Goal: Information Seeking & Learning: Learn about a topic

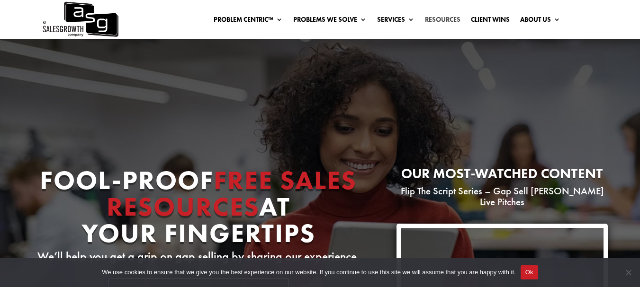
click at [444, 18] on link "Resources" at bounding box center [443, 21] width 36 height 10
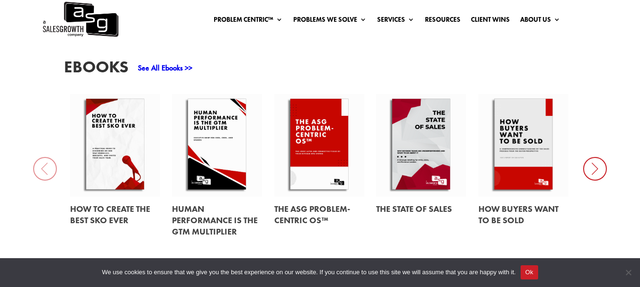
scroll to position [435, 0]
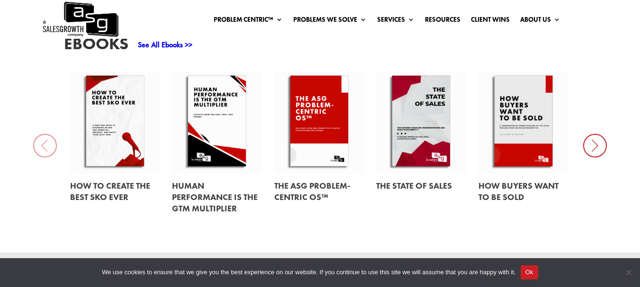
click at [596, 134] on icon at bounding box center [595, 146] width 24 height 24
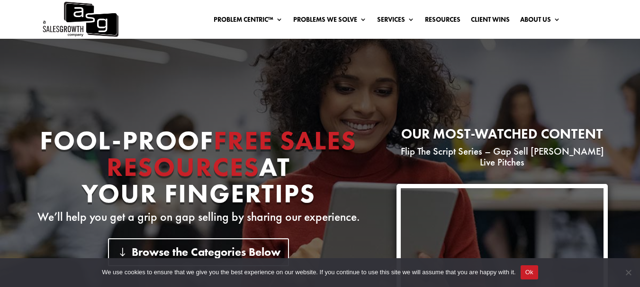
scroll to position [0, 0]
